Goal: Task Accomplishment & Management: Manage account settings

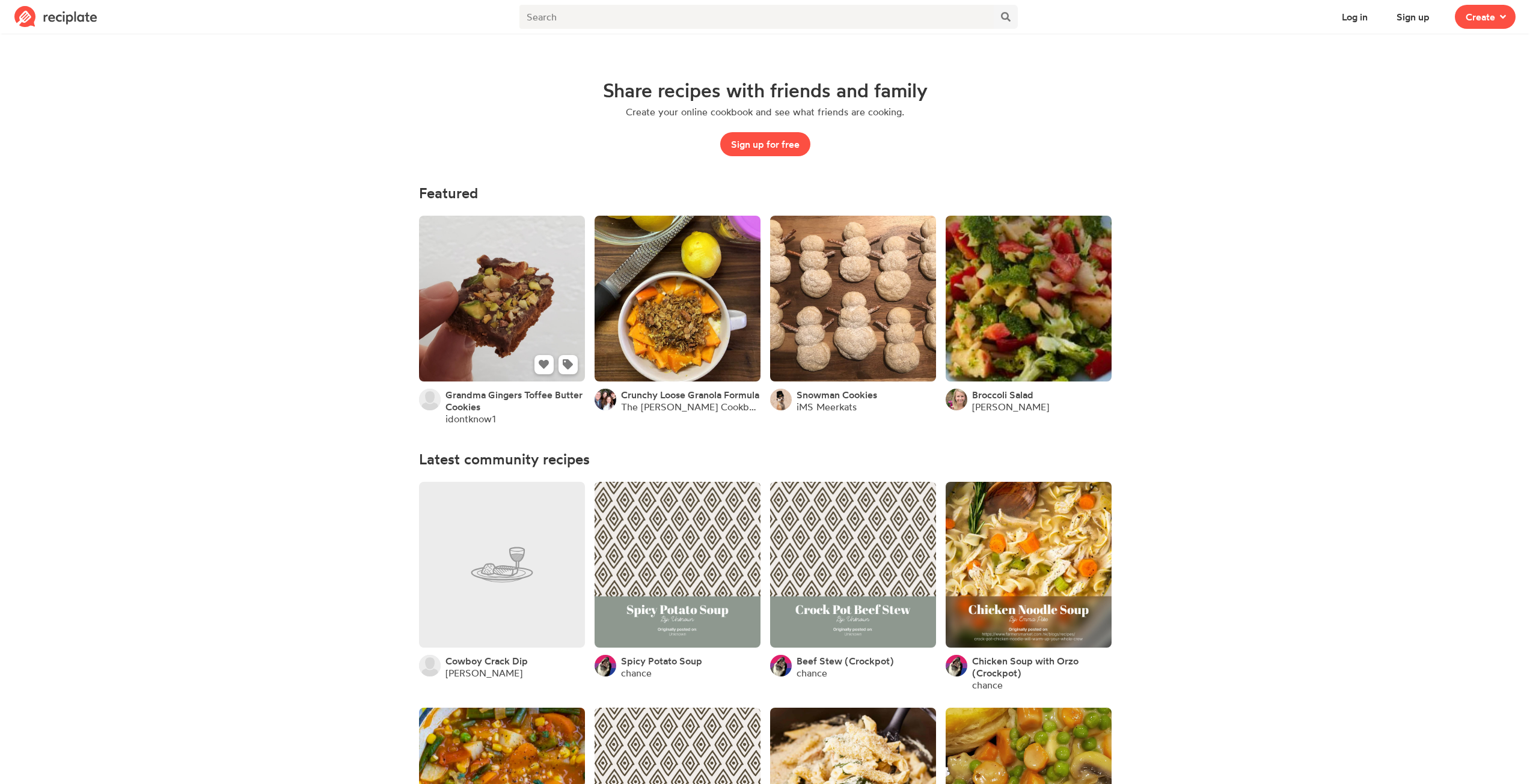
click at [520, 265] on link at bounding box center [502, 299] width 166 height 166
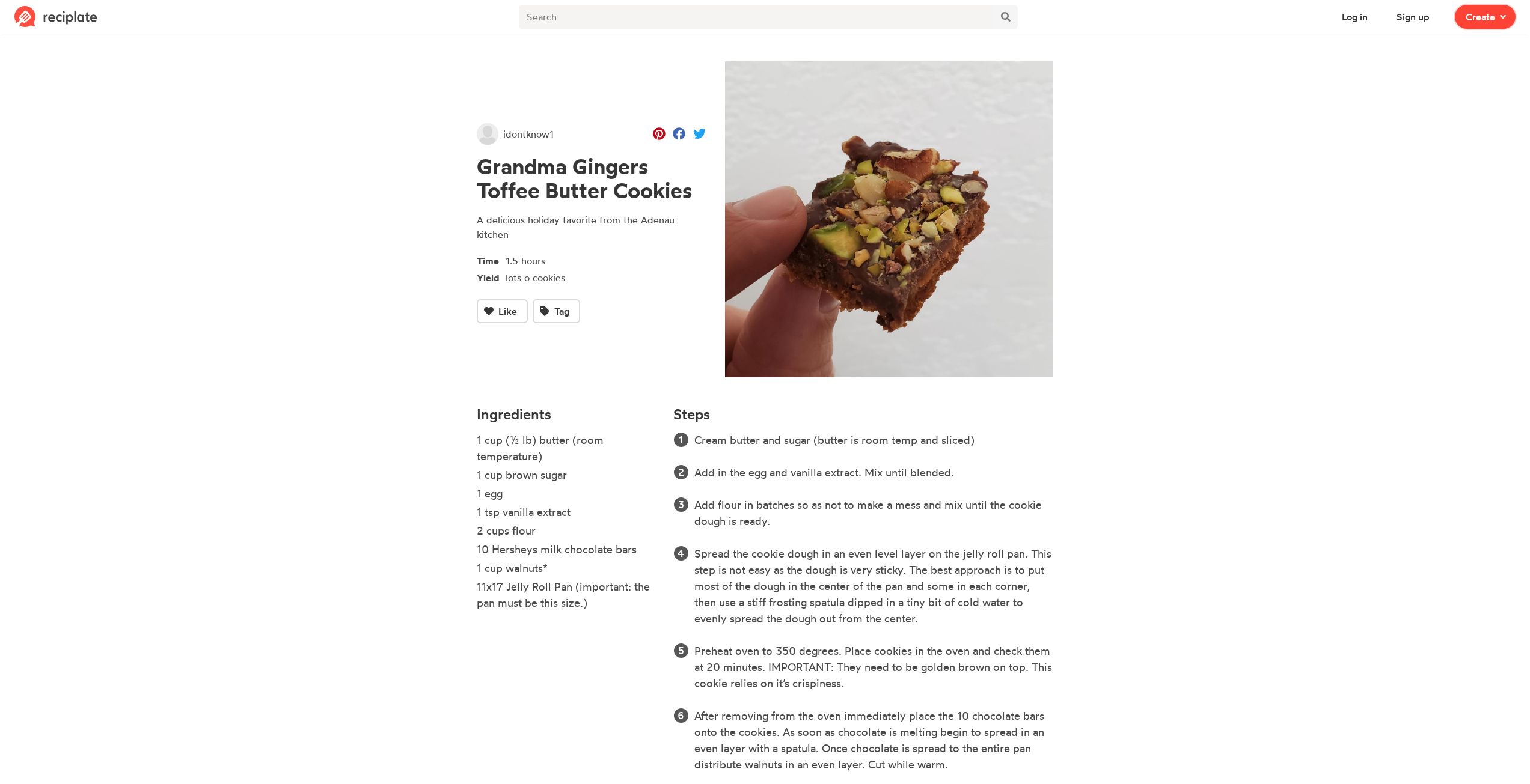
click at [1509, 18] on button "Create" at bounding box center [1484, 17] width 61 height 24
click at [1454, 51] on div "Recipe Write a recipe from scratch" at bounding box center [1442, 52] width 104 height 25
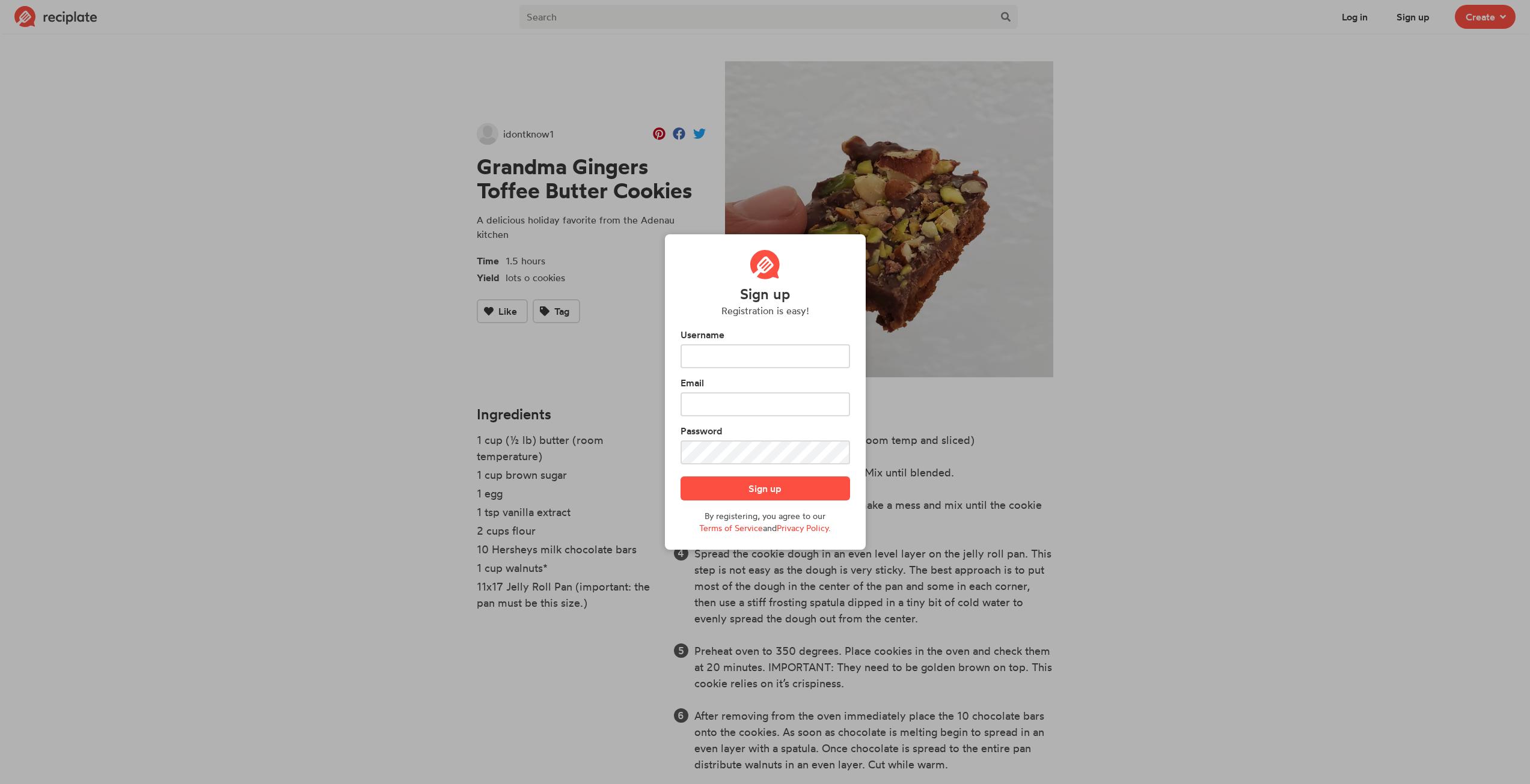
click at [1294, 103] on div "Sign up Registration is easy! Username Email Password Sign up By registering, y…" at bounding box center [765, 392] width 1530 height 784
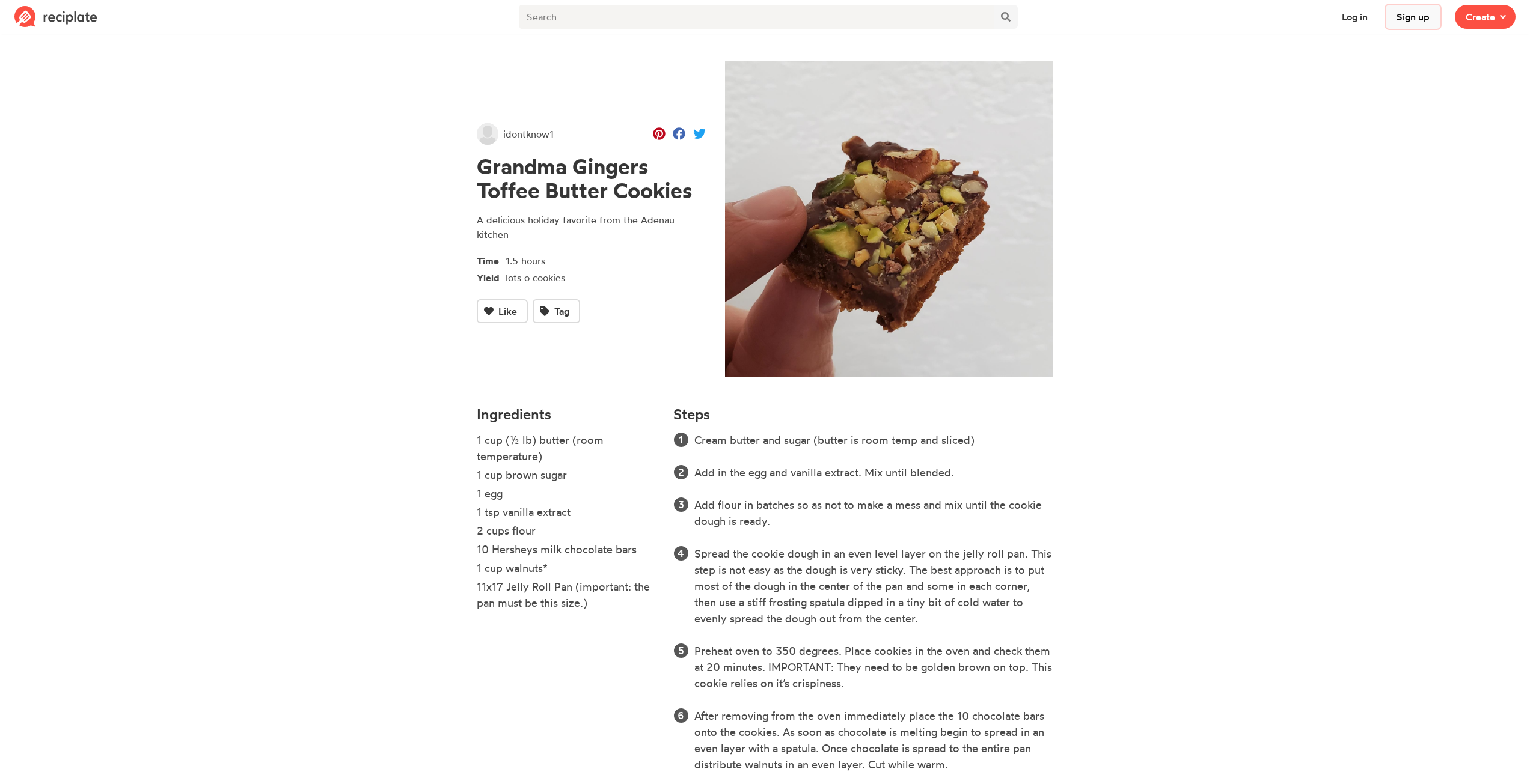
click at [1415, 17] on button "Sign up" at bounding box center [1412, 17] width 54 height 24
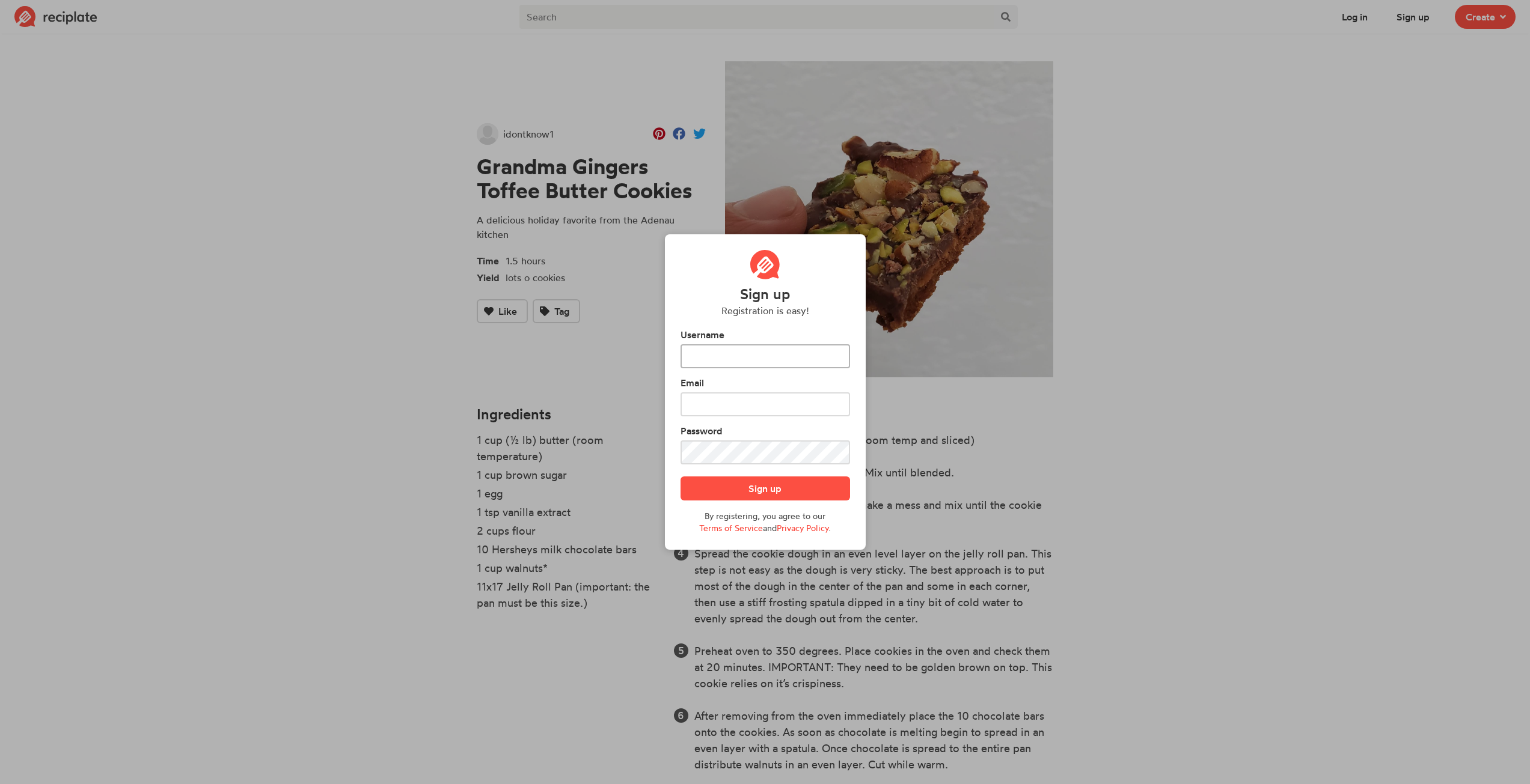
click at [766, 355] on input "text" at bounding box center [765, 356] width 170 height 24
type input "phoward42"
type input "[EMAIL_ADDRESS][DOMAIN_NAME]"
click at [777, 485] on button "Sign up" at bounding box center [765, 489] width 170 height 24
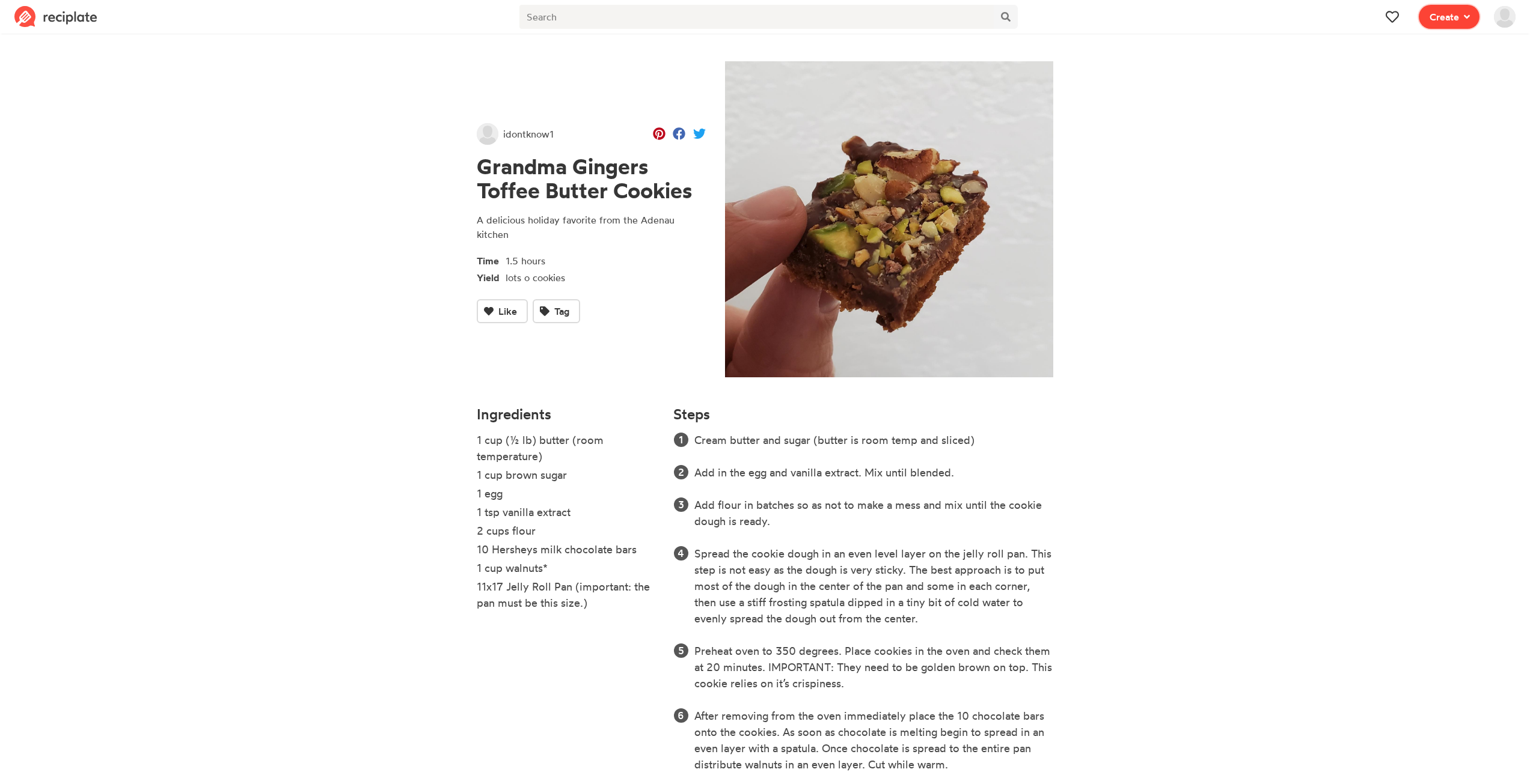
click at [1446, 11] on span "Create" at bounding box center [1444, 17] width 29 height 15
click at [1396, 43] on div "Recipe Write a recipe from scratch" at bounding box center [1406, 52] width 104 height 25
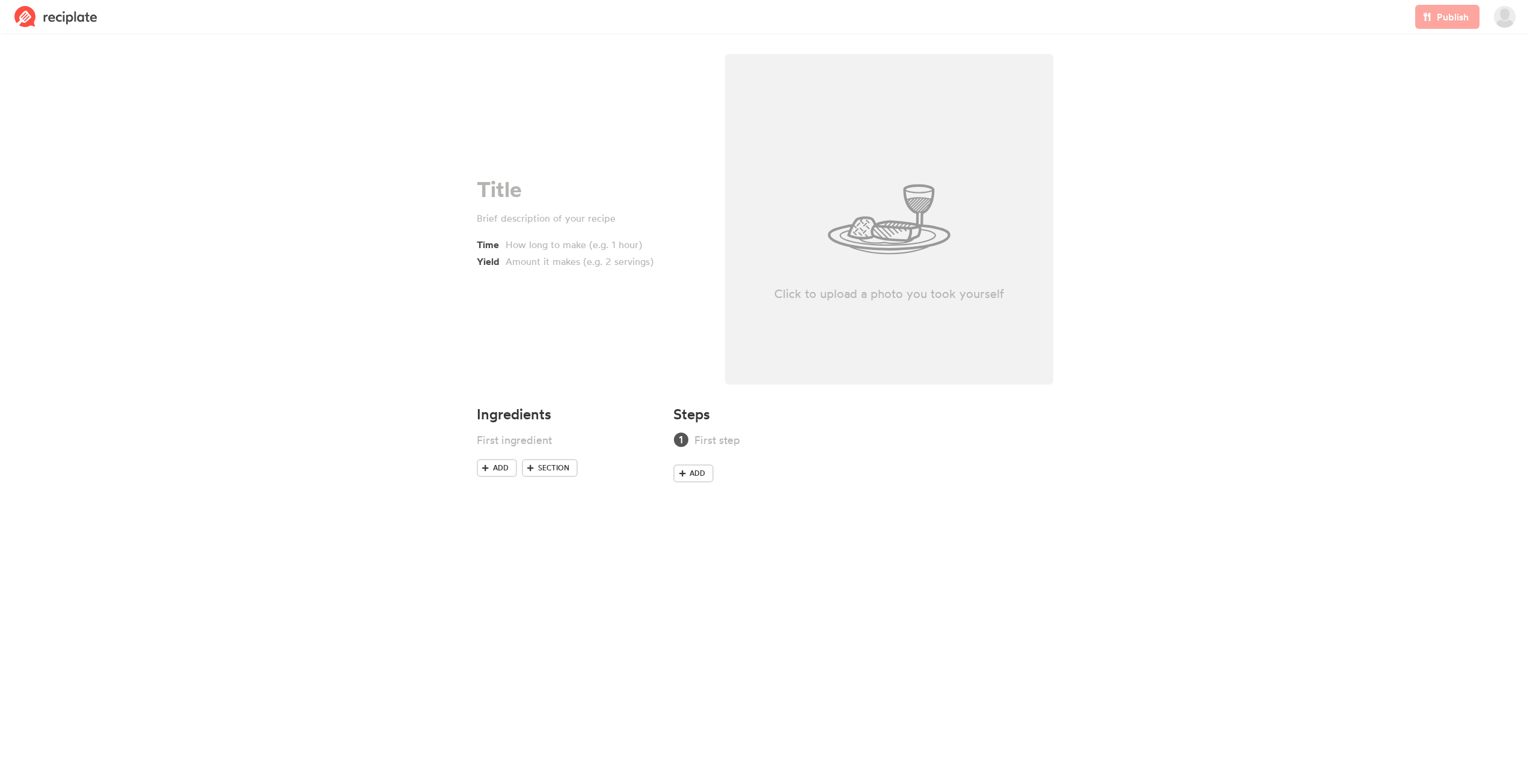
click at [902, 237] on div "Click to upload a photo you took yourself" at bounding box center [888, 220] width 328 height 331
click at [66, 7] on img at bounding box center [56, 16] width 83 height 21
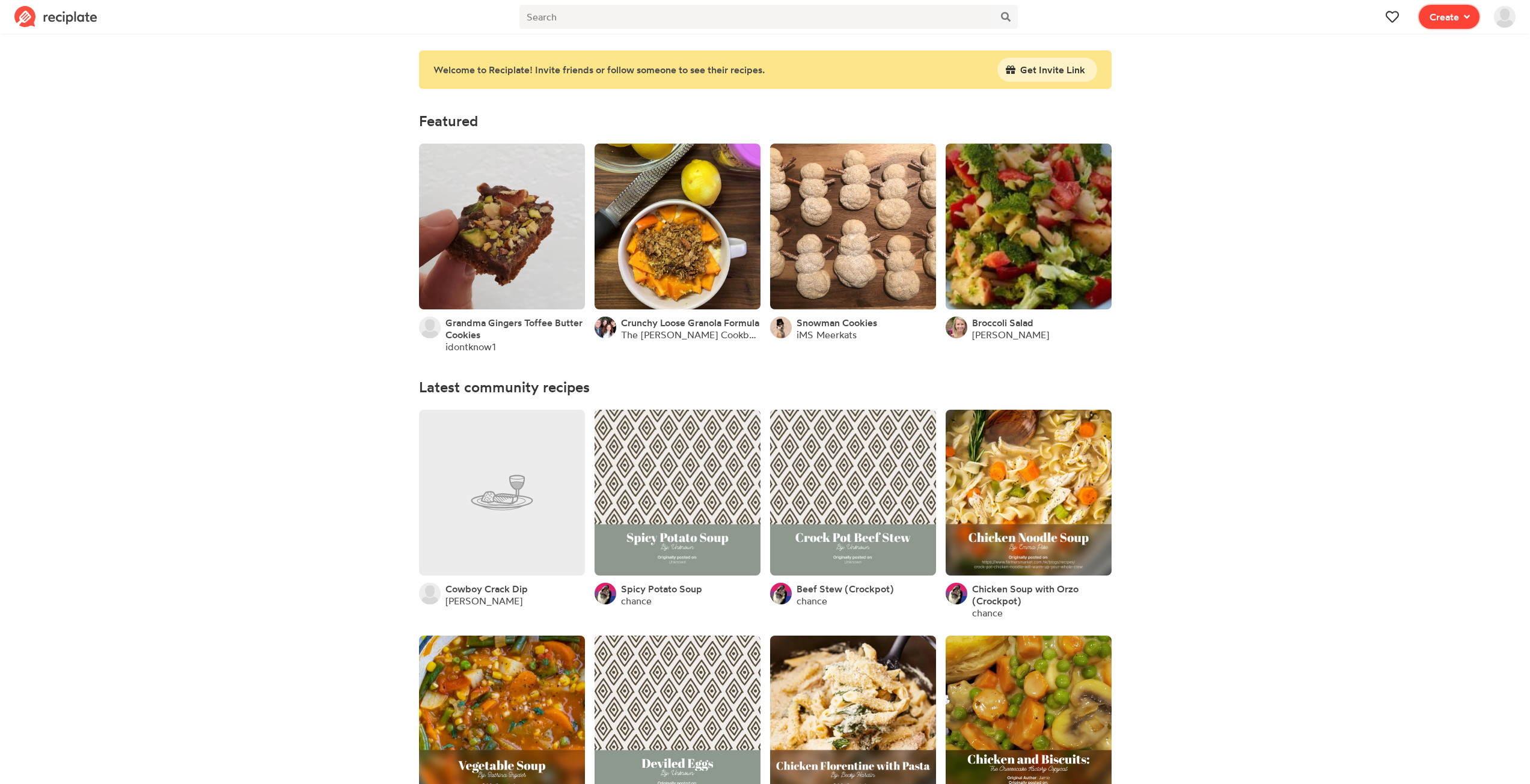
click at [1457, 18] on span "Create" at bounding box center [1444, 17] width 29 height 15
click at [1422, 48] on div "Recipe Write a recipe from scratch" at bounding box center [1406, 52] width 104 height 25
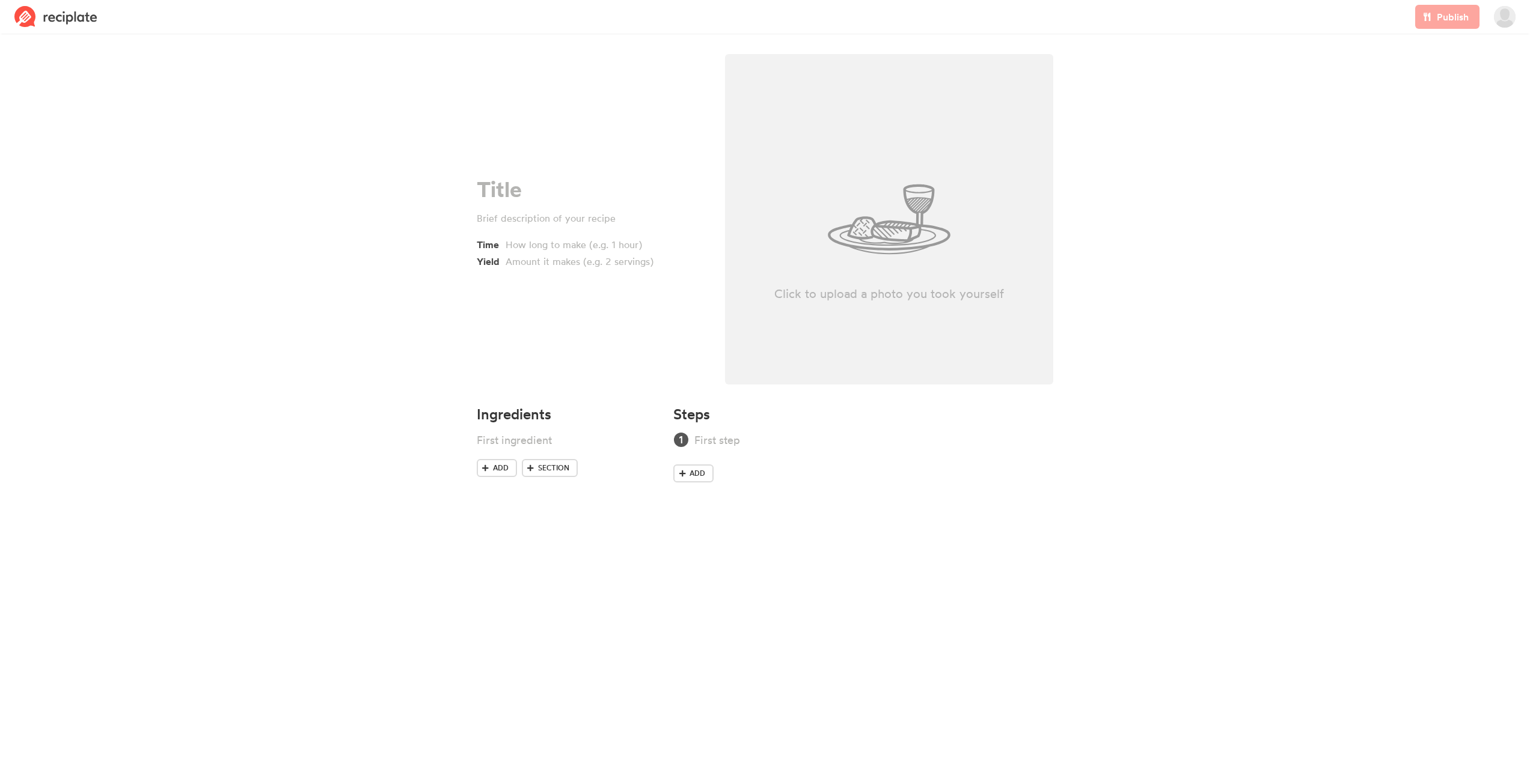
click at [1435, 21] on div "Publish" at bounding box center [1447, 17] width 79 height 34
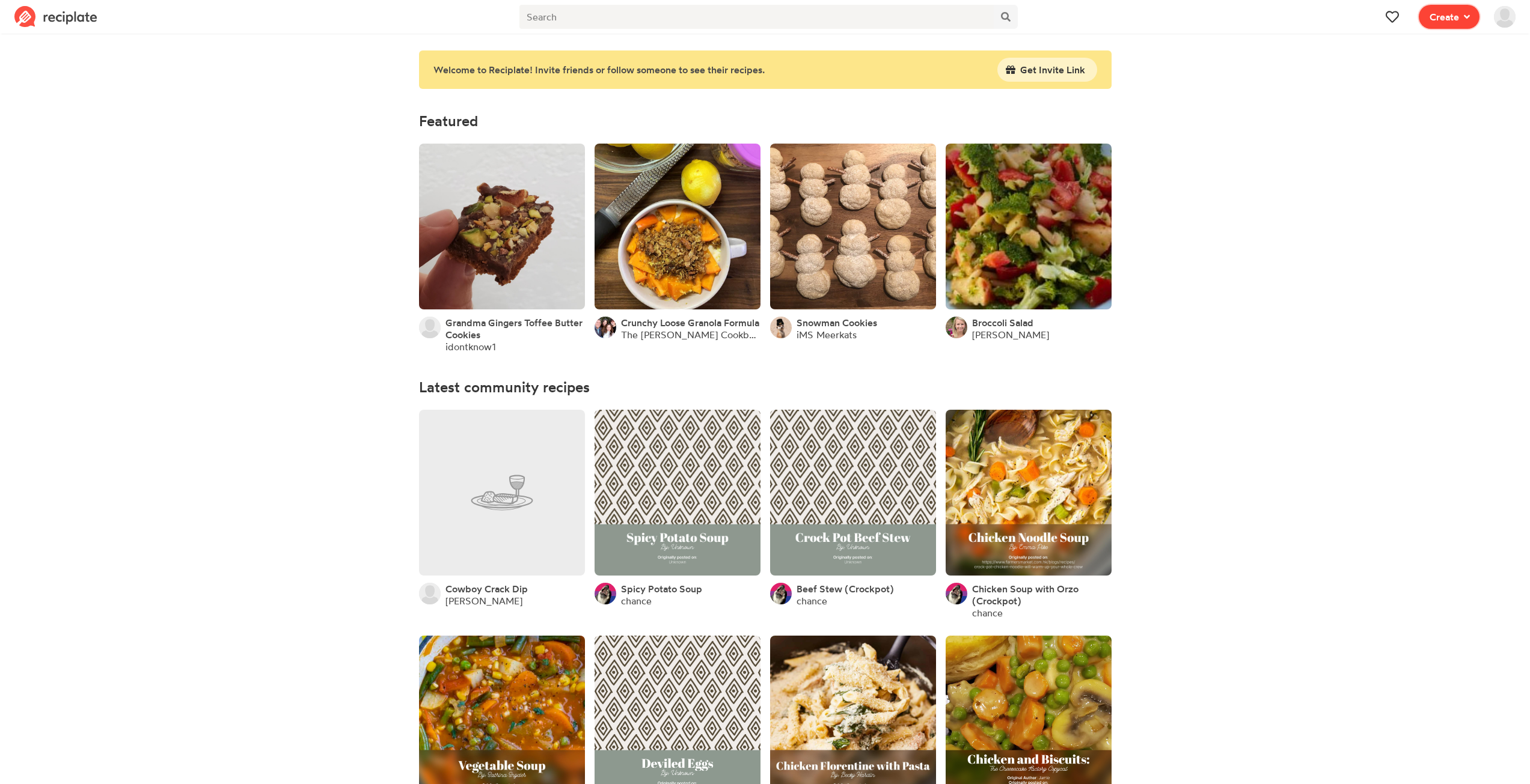
click at [1426, 11] on button "Create" at bounding box center [1448, 17] width 61 height 24
click at [1421, 82] on div "Bookmark Save an online recipe" at bounding box center [1395, 84] width 82 height 25
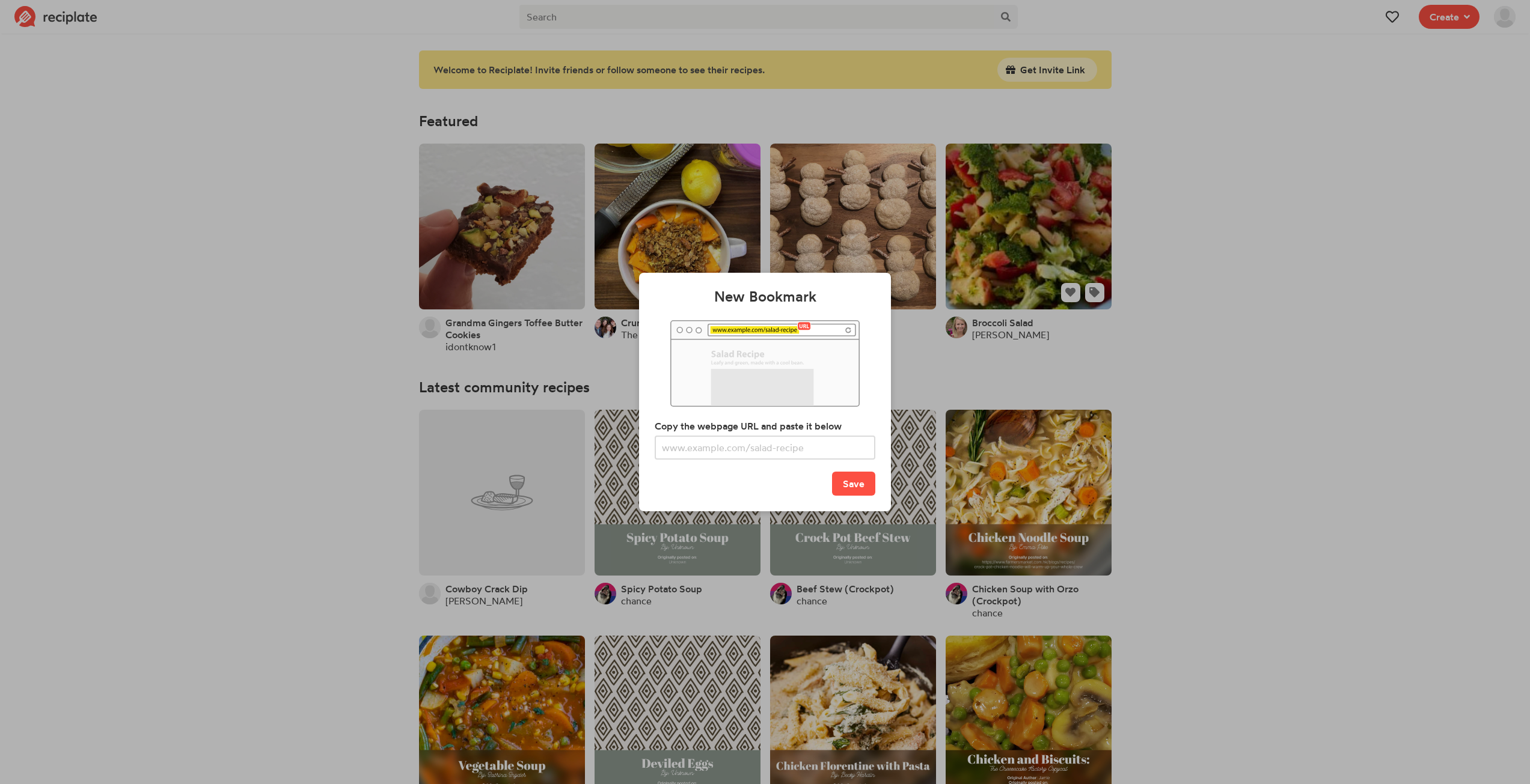
drag, startPoint x: 1263, startPoint y: 223, endPoint x: 1075, endPoint y: 223, distance: 188.0
click at [1263, 223] on div "New Bookmark Copy the webpage URL and paste it below Save" at bounding box center [765, 392] width 1530 height 784
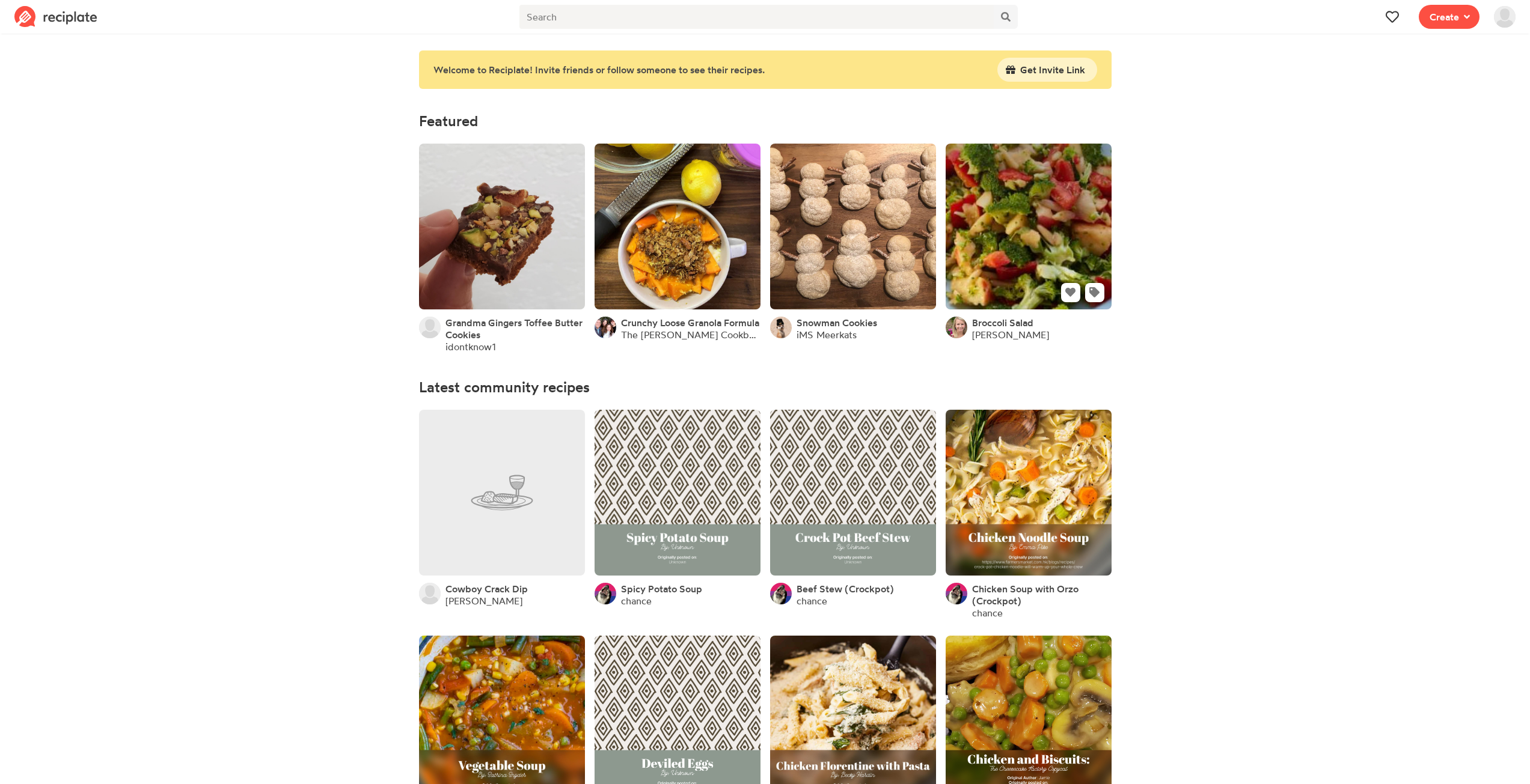
click at [1061, 220] on link at bounding box center [1029, 226] width 166 height 166
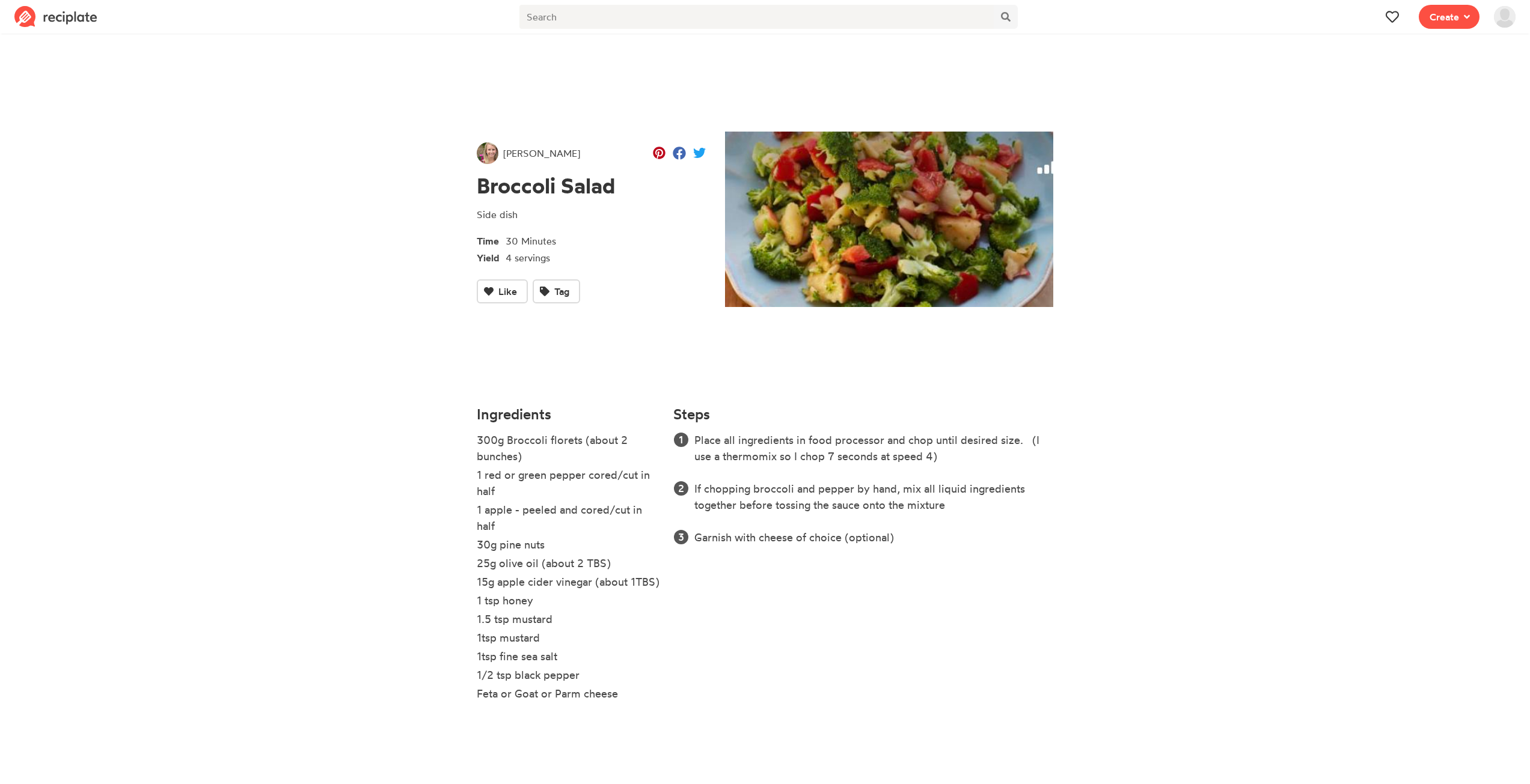
click at [1268, 326] on section "Jennifer Kirkham Broccoli Salad Side dish Time 30 Minutes Yield 4 servings Like…" at bounding box center [765, 384] width 1530 height 692
click at [891, 206] on img at bounding box center [888, 219] width 328 height 176
click at [1507, 19] on img at bounding box center [1504, 16] width 21 height 21
click at [1481, 96] on link "Drafts" at bounding box center [1474, 90] width 97 height 21
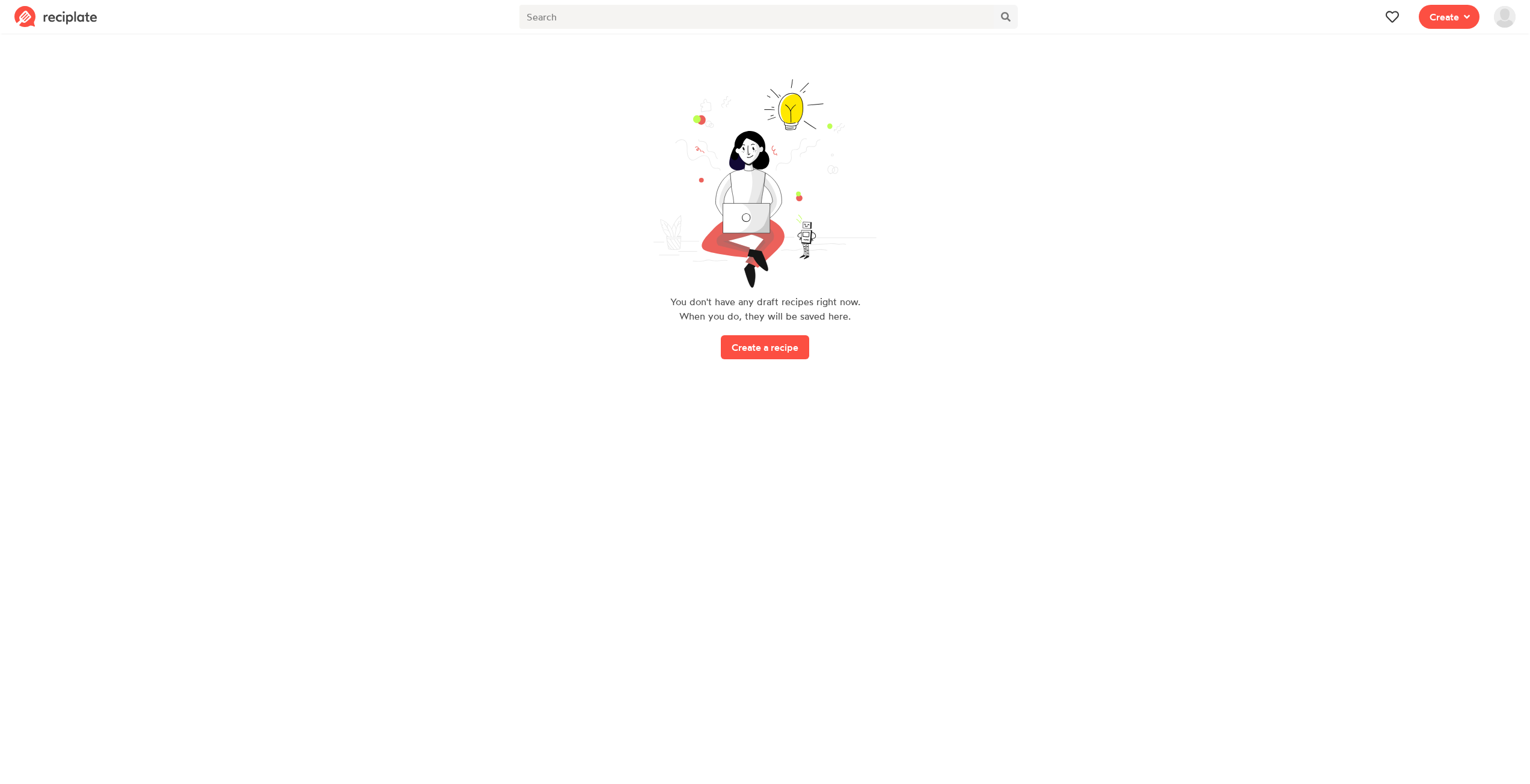
click at [1509, 12] on img at bounding box center [1504, 16] width 21 height 21
click at [1491, 219] on link "Settings" at bounding box center [1474, 220] width 97 height 21
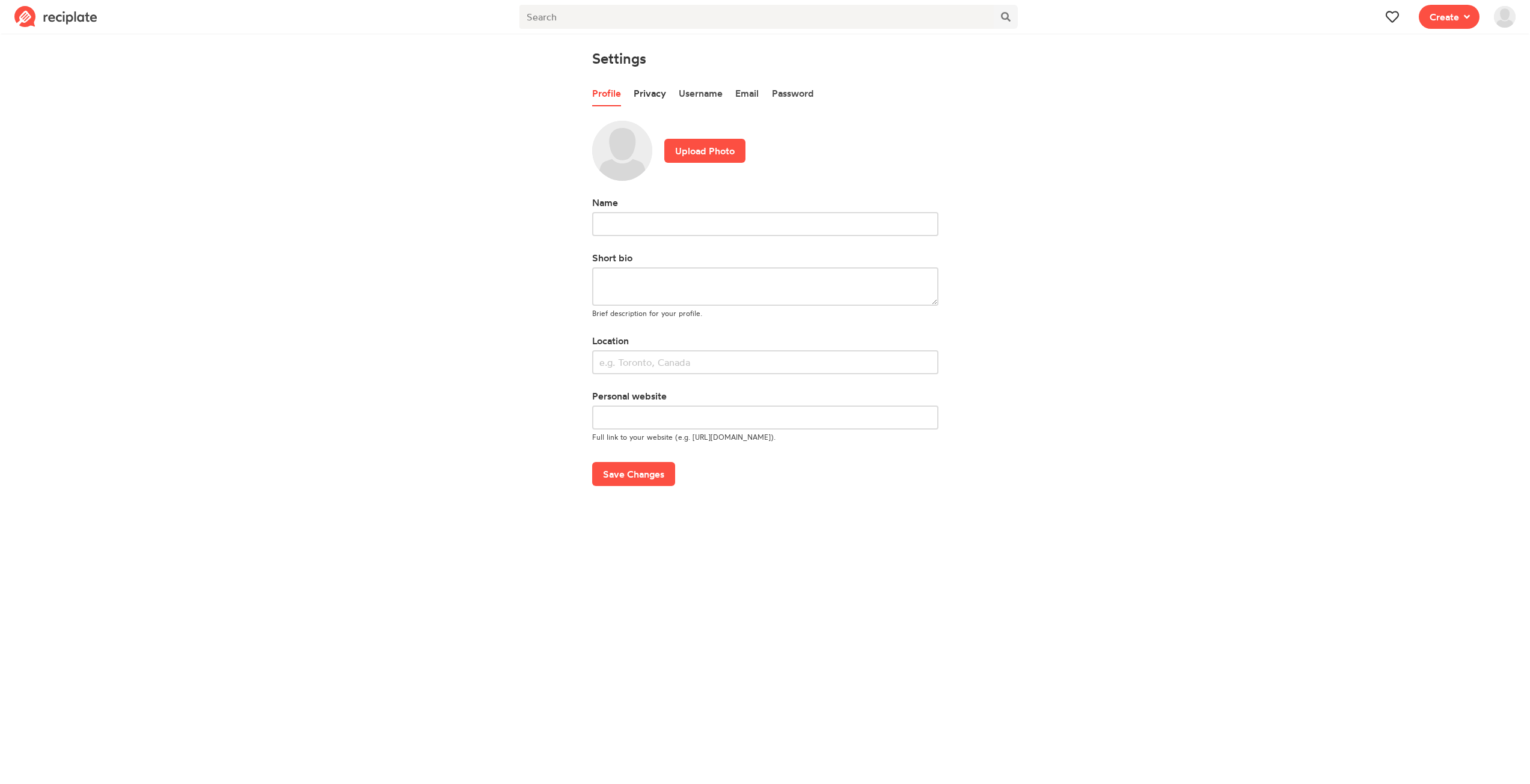
click at [650, 93] on link "Privacy" at bounding box center [650, 93] width 32 height 25
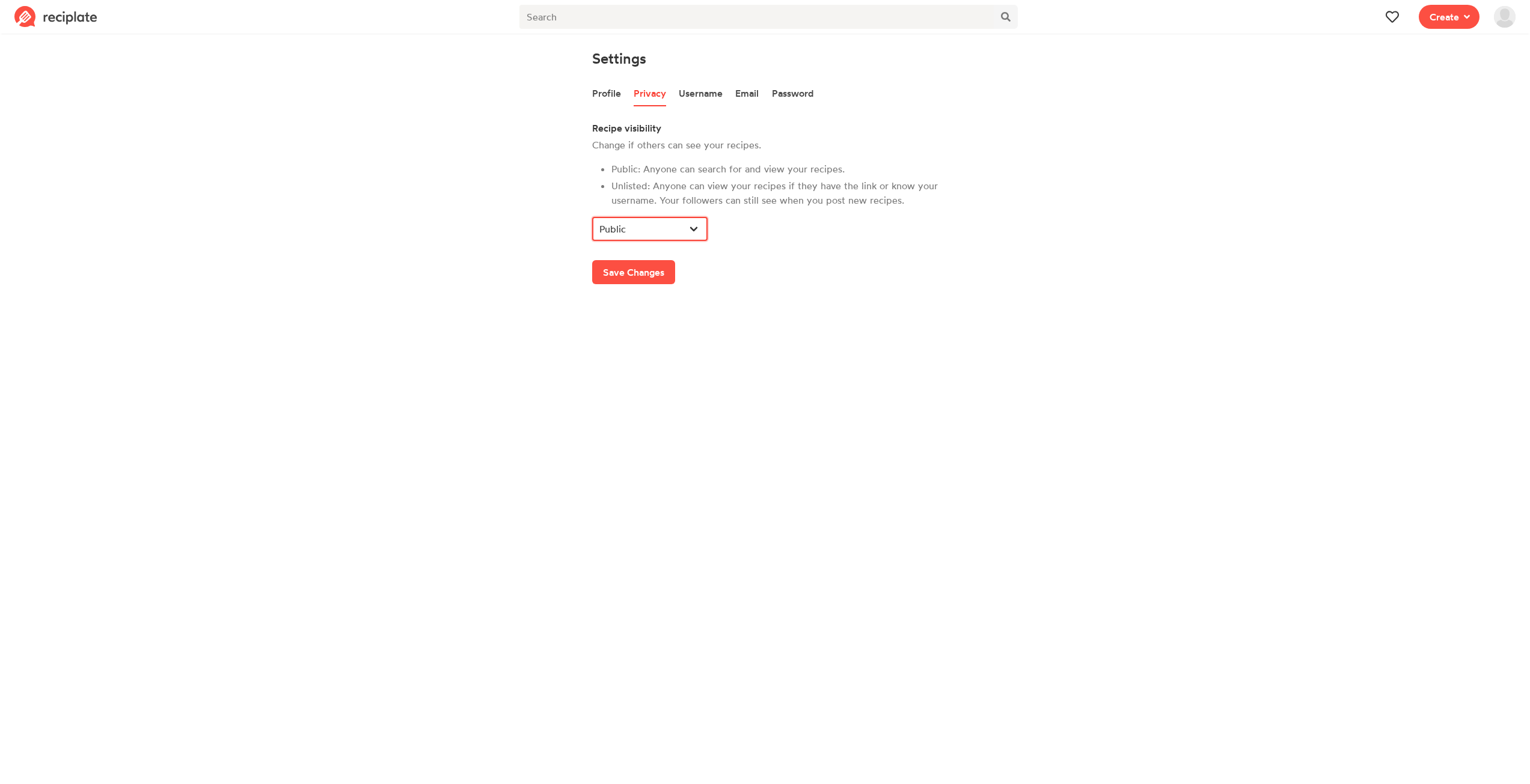
click at [678, 226] on select "Public Unlisted" at bounding box center [650, 229] width 115 height 24
select select "UN"
click at [592, 217] on select "Public Unlisted" at bounding box center [650, 229] width 115 height 24
click at [667, 168] on li "Public: Anyone can search for and view your recipes." at bounding box center [775, 169] width 327 height 15
click at [708, 89] on link "Username" at bounding box center [700, 93] width 44 height 25
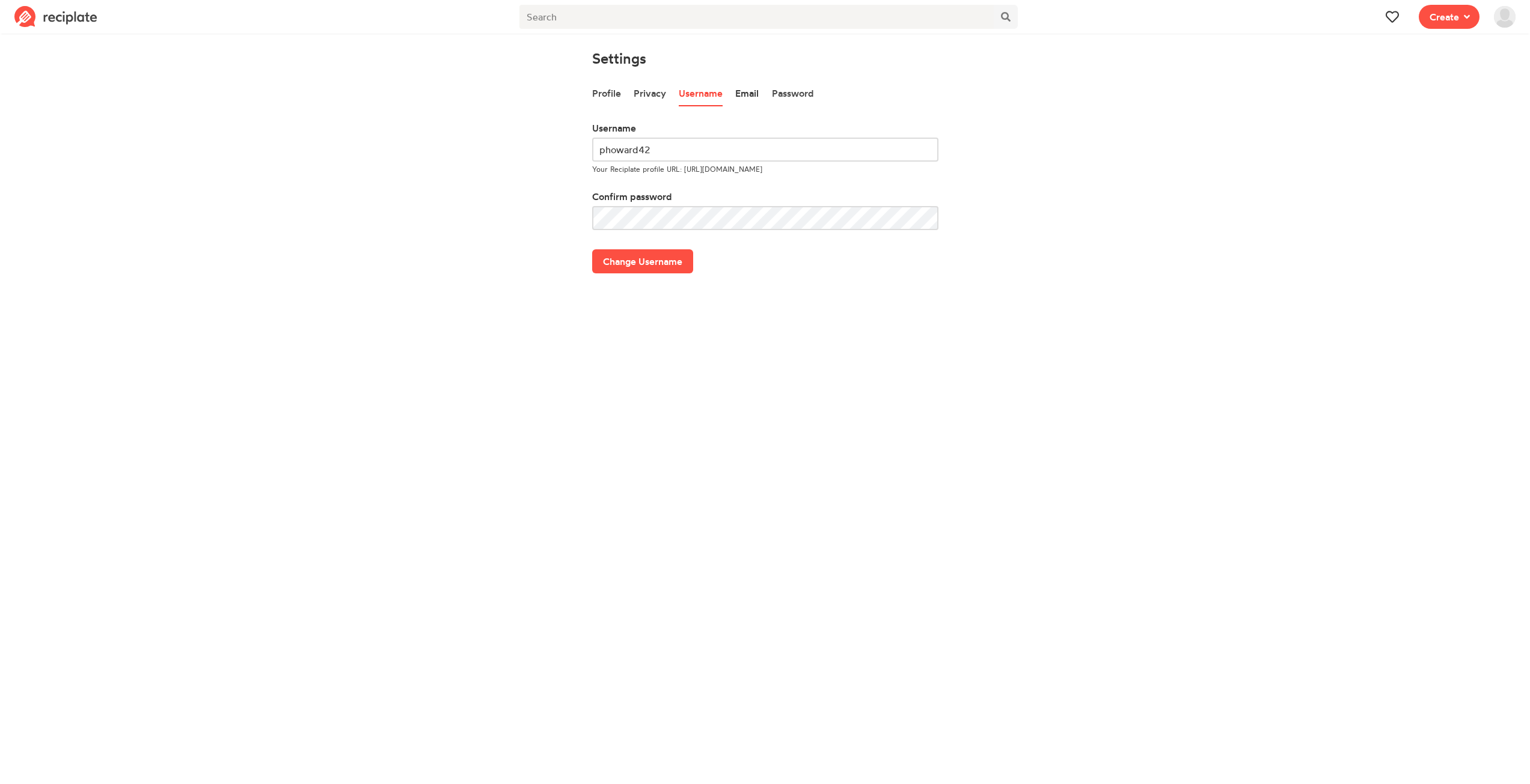
click at [744, 88] on link "Email" at bounding box center [747, 93] width 24 height 25
click at [800, 93] on link "Password" at bounding box center [792, 93] width 42 height 25
click at [656, 93] on link "Privacy" at bounding box center [650, 93] width 32 height 25
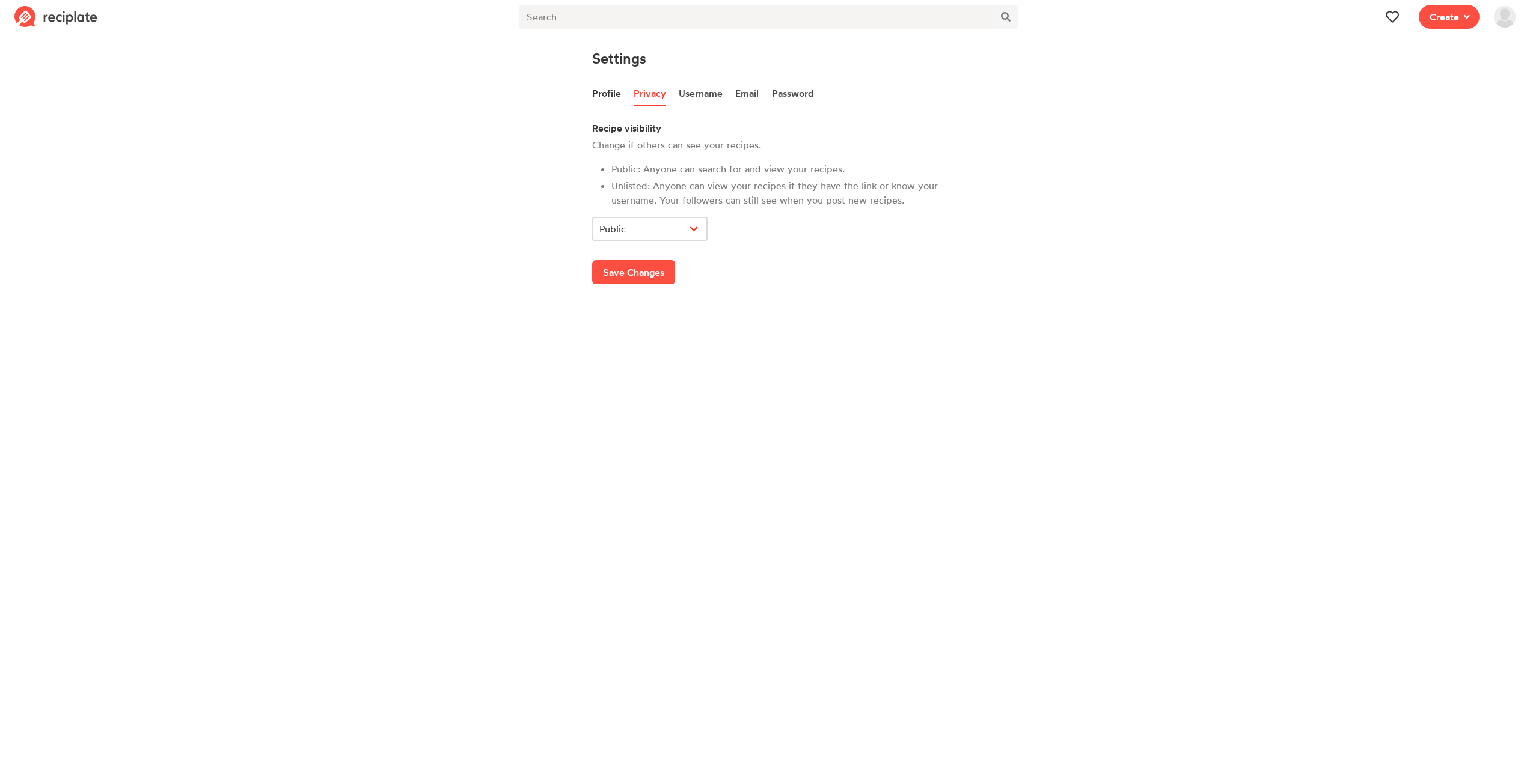
click at [605, 93] on link "Profile" at bounding box center [606, 93] width 29 height 25
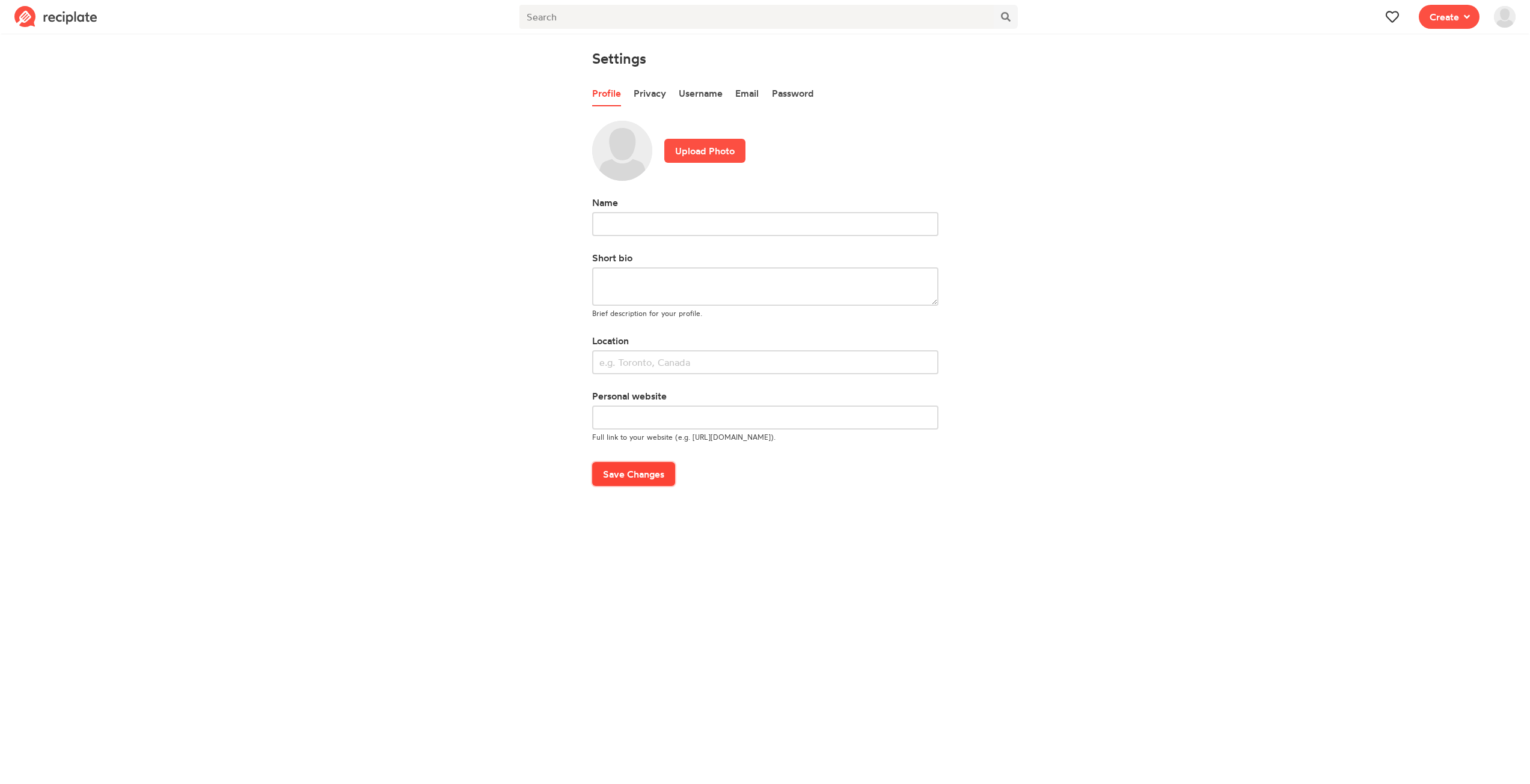
click at [633, 472] on button "Save Changes" at bounding box center [633, 474] width 83 height 24
click at [53, 12] on img at bounding box center [56, 16] width 83 height 21
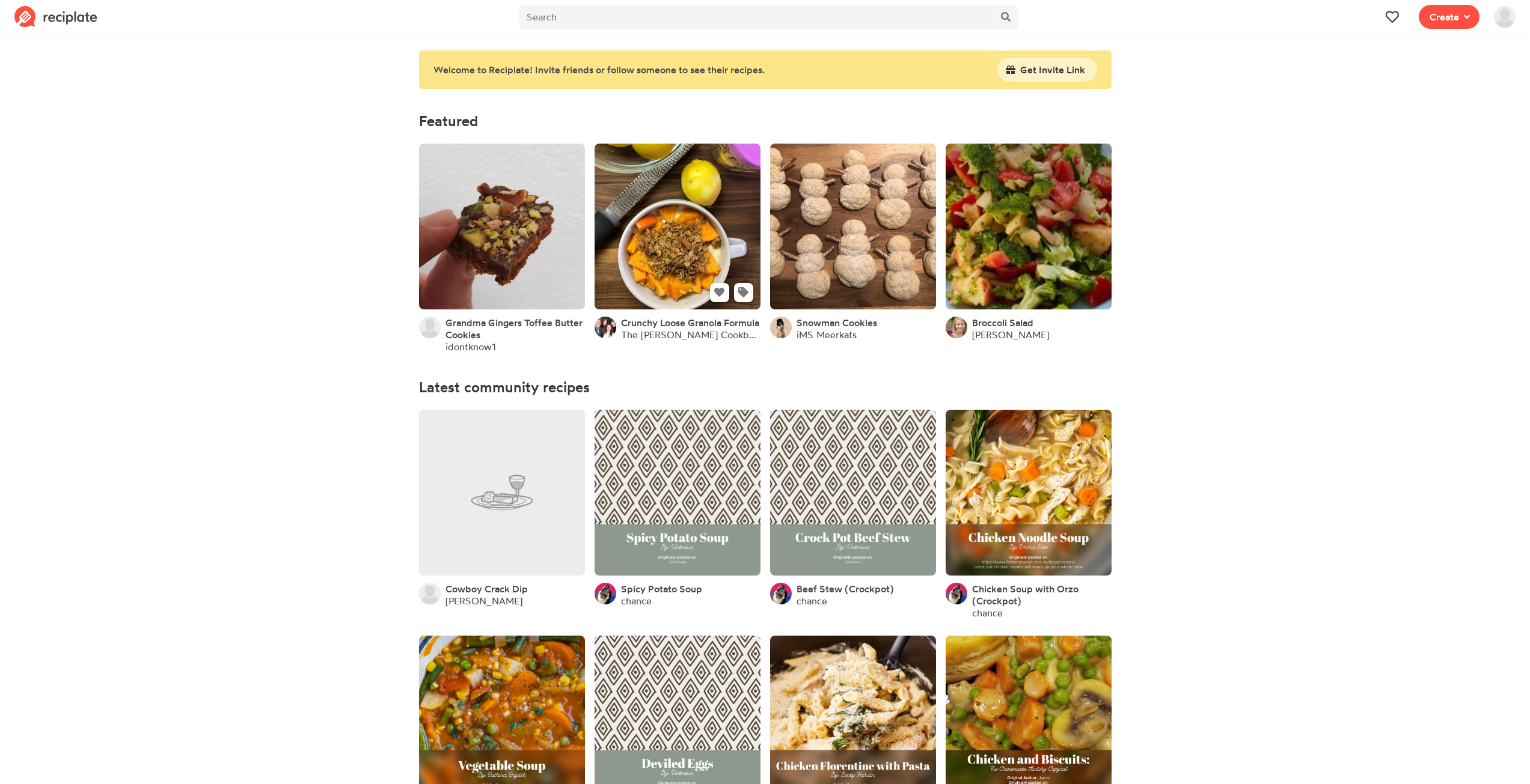
click at [704, 186] on link at bounding box center [678, 226] width 166 height 166
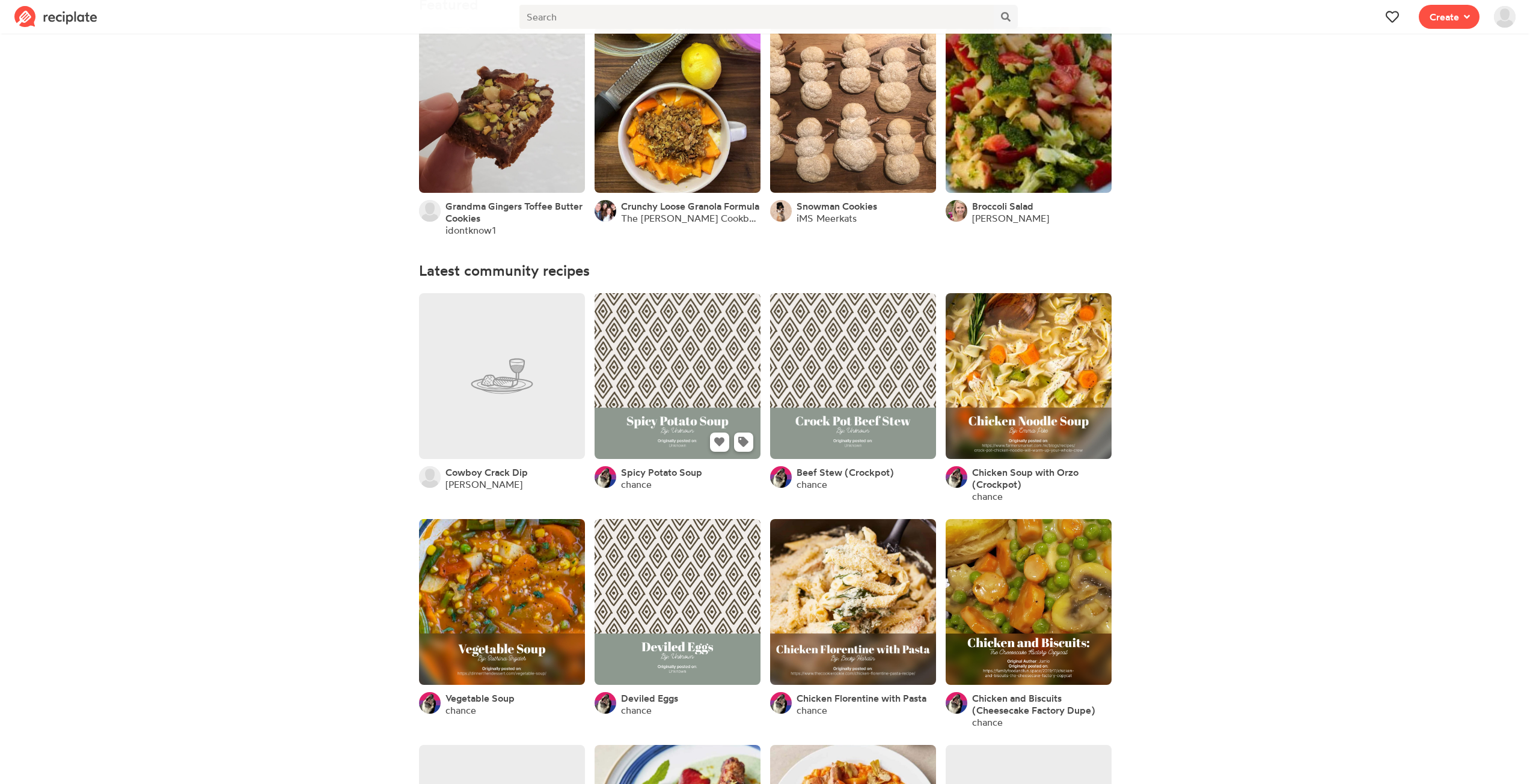
scroll to position [121, 0]
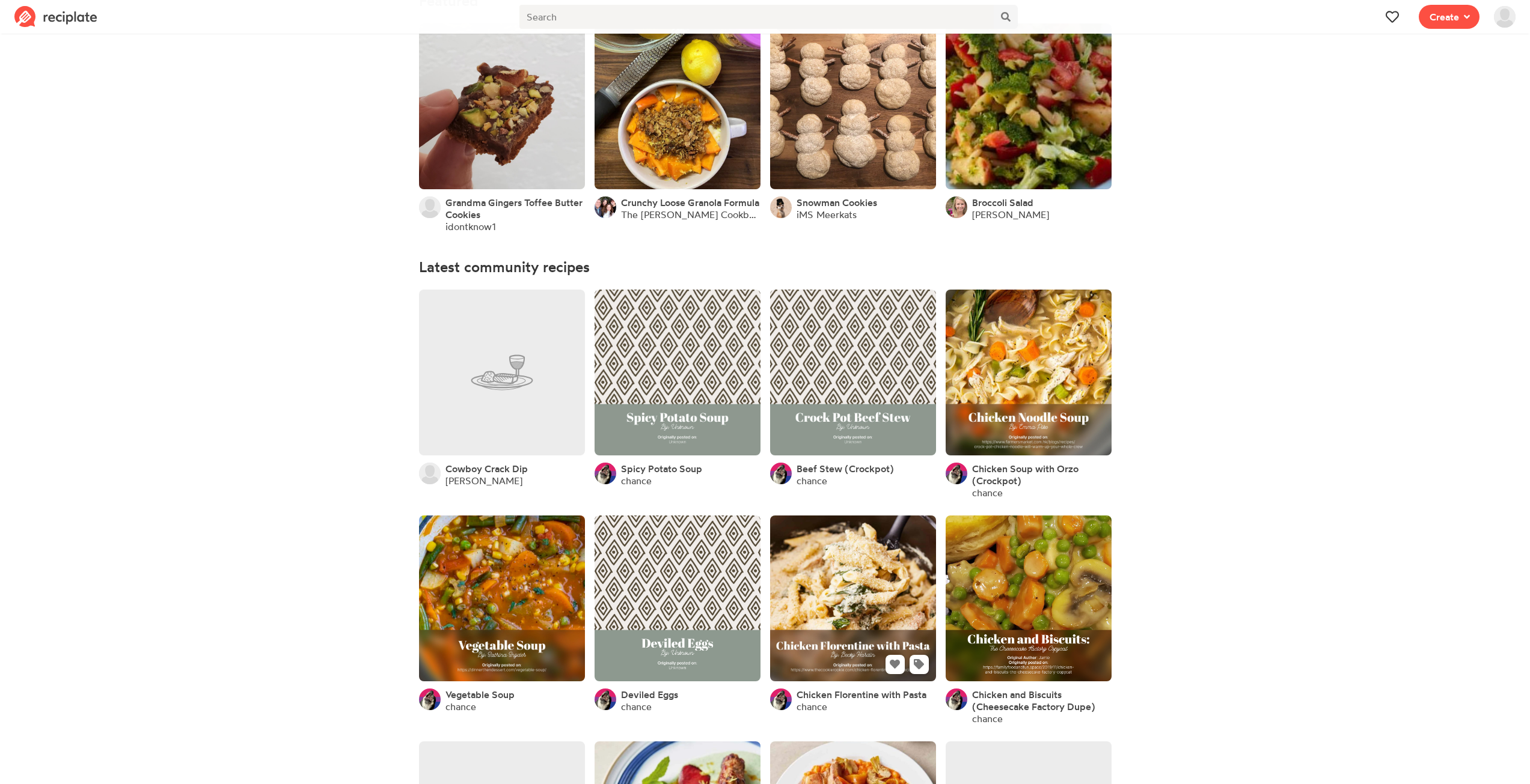
click at [868, 554] on link at bounding box center [853, 599] width 166 height 166
